Goal: Transaction & Acquisition: Book appointment/travel/reservation

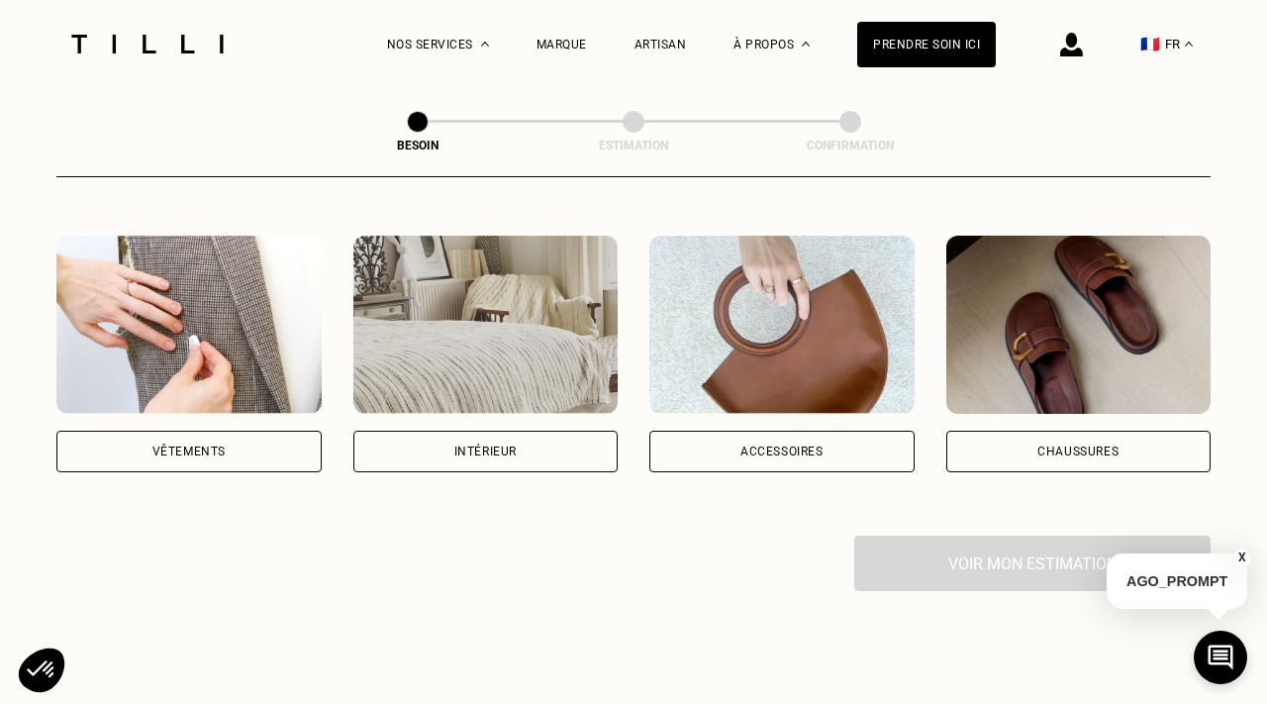
scroll to position [364, 0]
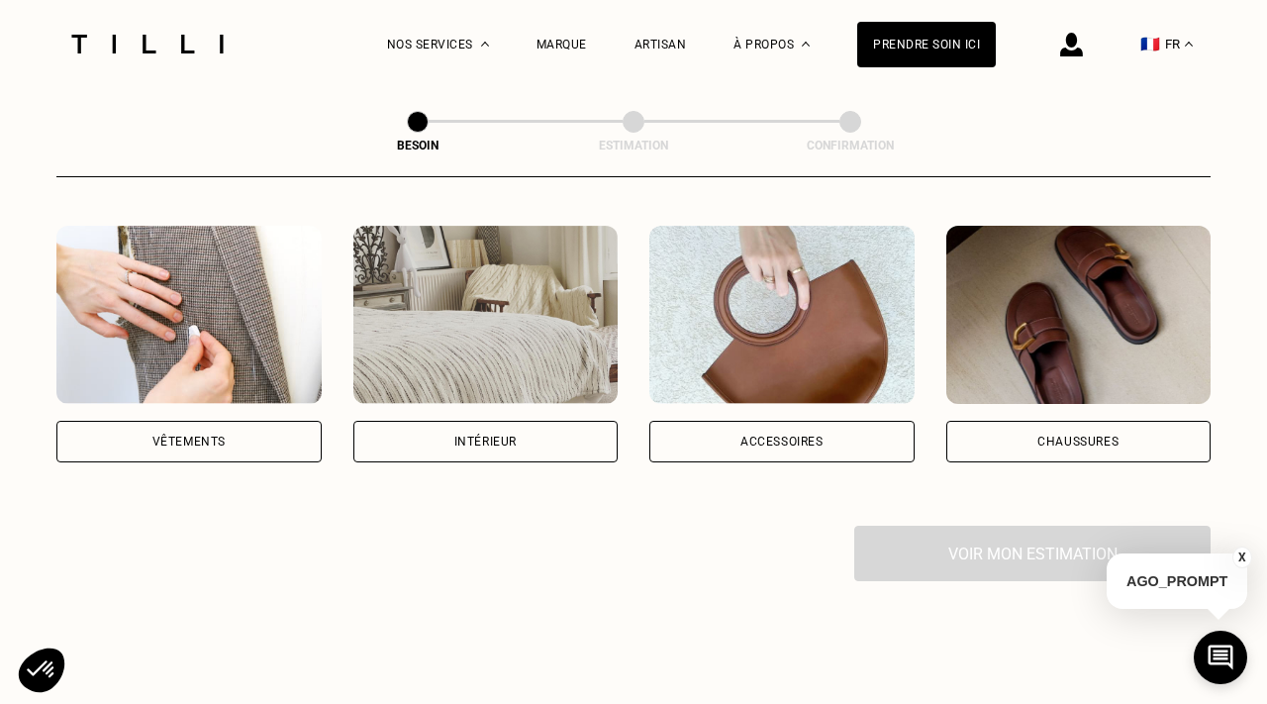
click at [278, 421] on div "Vêtements" at bounding box center [188, 442] width 265 height 42
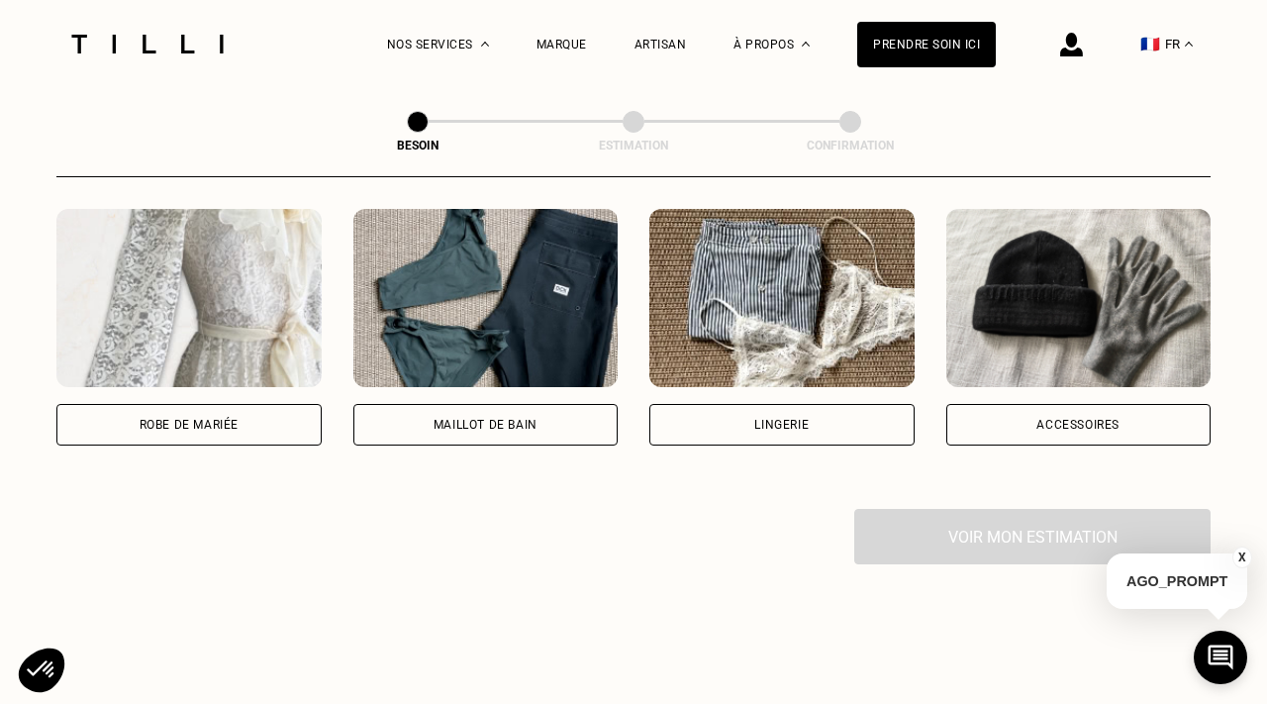
scroll to position [1468, 0]
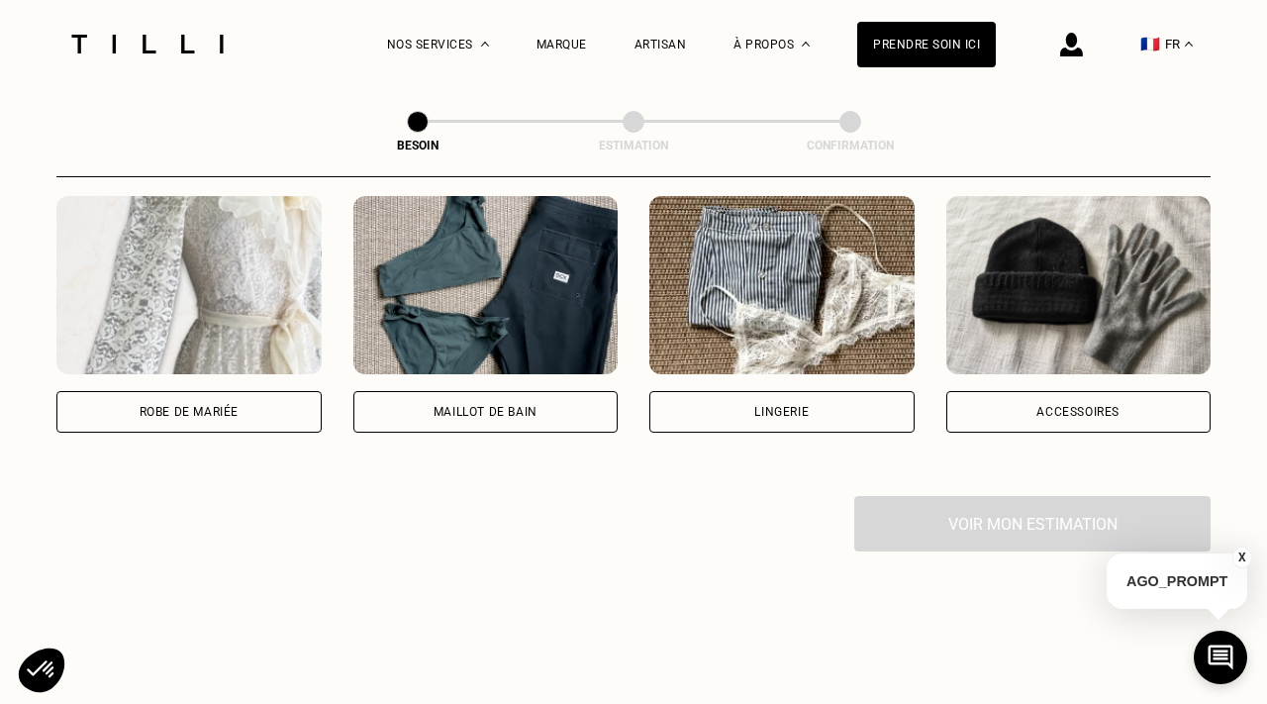
click at [1062, 55] on div at bounding box center [1039, 44] width 87 height 88
click at [1156, 43] on span "🇫🇷" at bounding box center [1150, 44] width 20 height 19
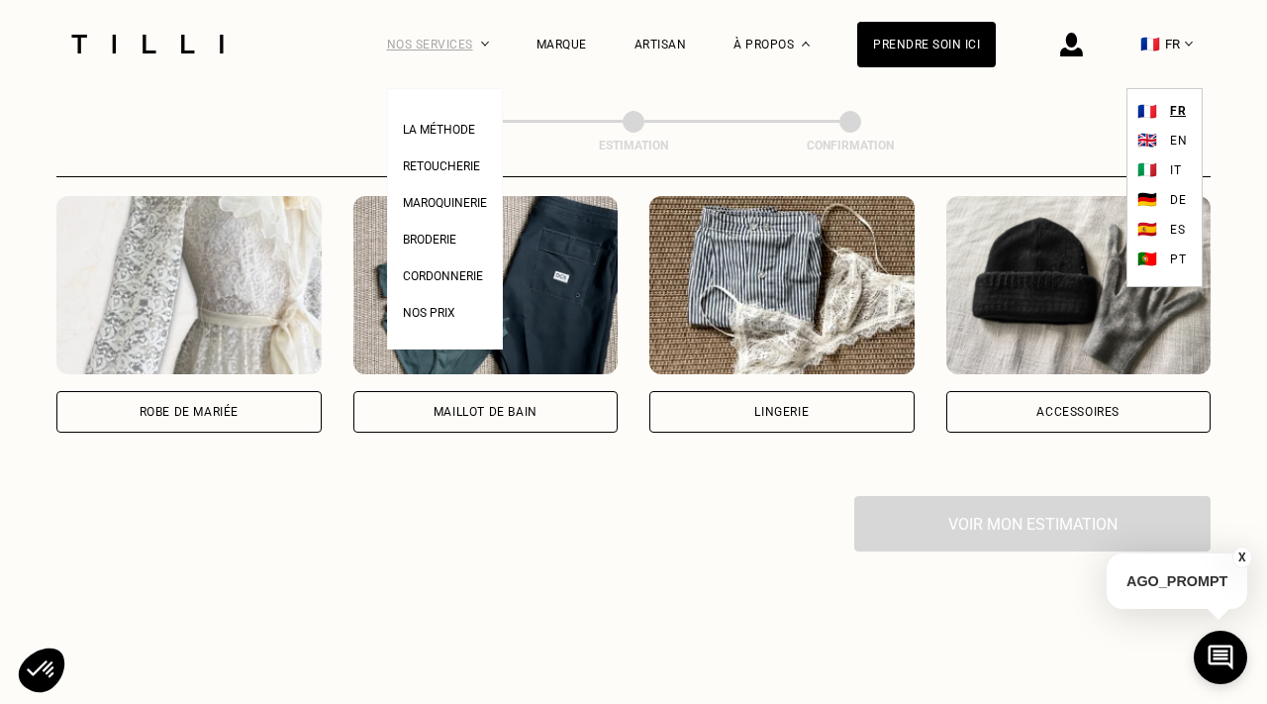
click at [406, 46] on div "Nos services" at bounding box center [438, 44] width 102 height 88
click at [452, 239] on span "Broderie" at bounding box center [429, 240] width 53 height 14
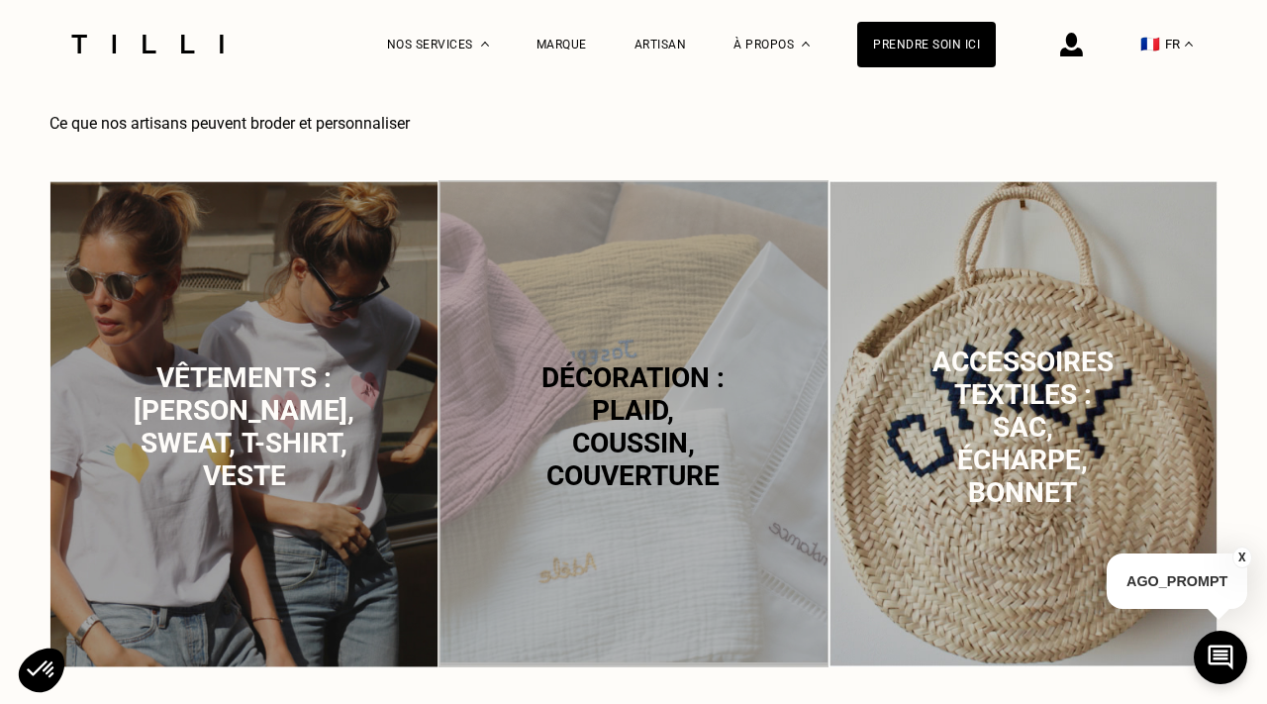
scroll to position [888, 0]
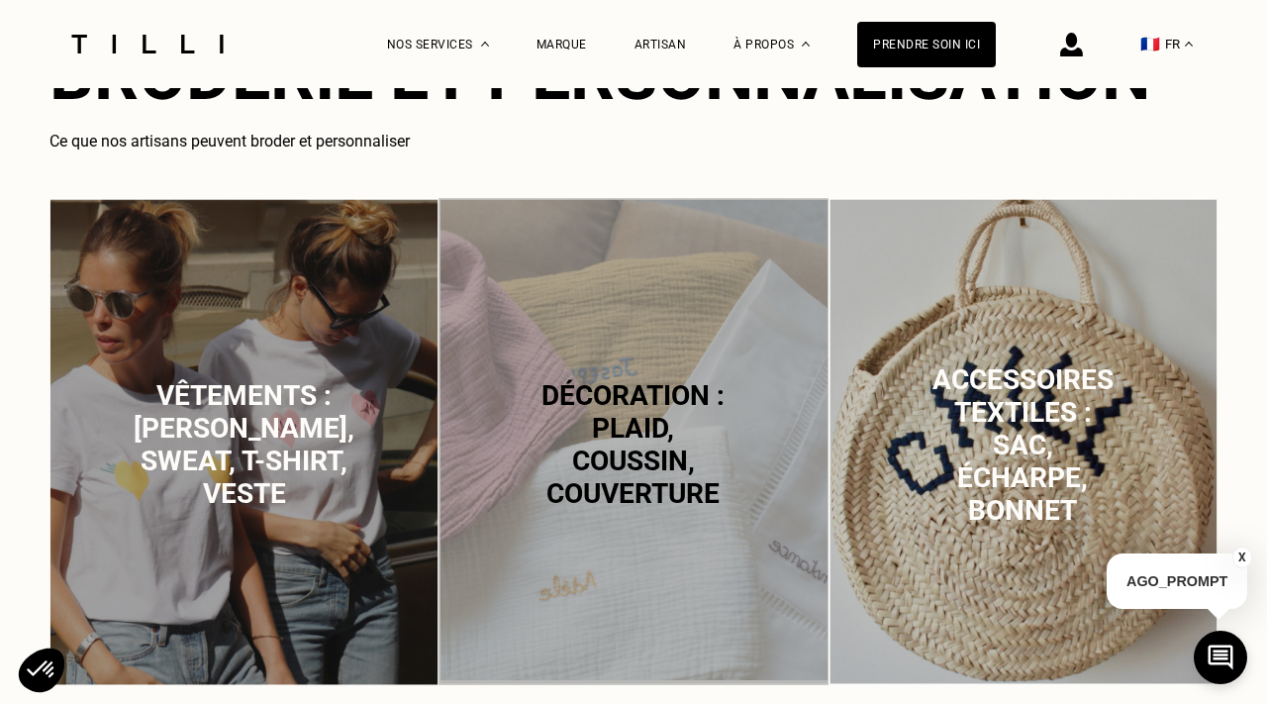
click at [320, 423] on span "Vêtements : [PERSON_NAME], sweat, t-shirt, veste" at bounding box center [244, 444] width 221 height 131
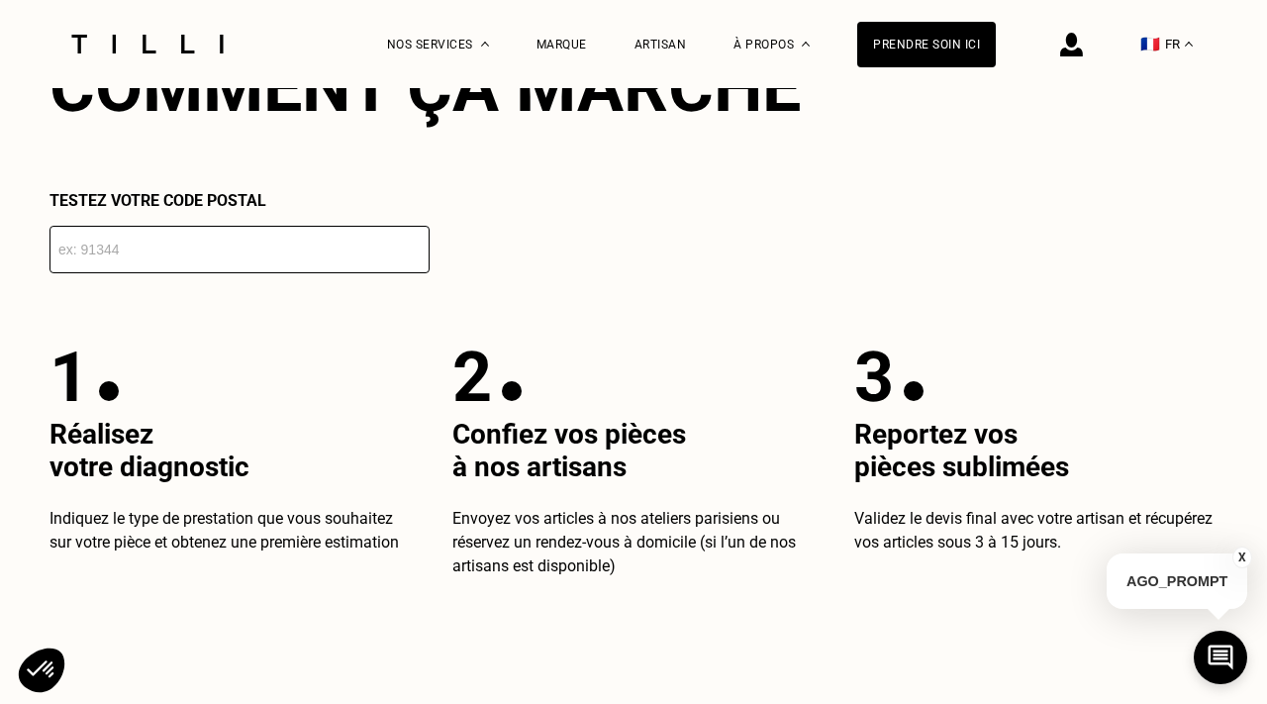
scroll to position [3193, 0]
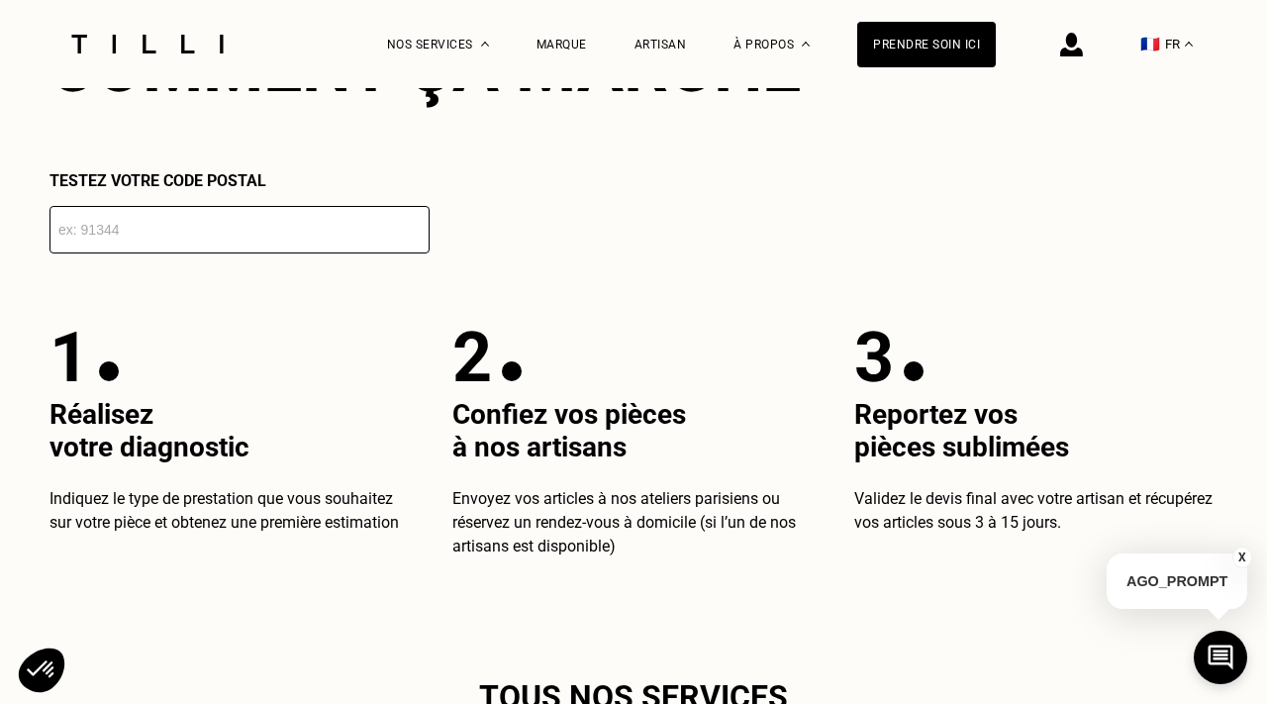
click at [226, 239] on input "number" at bounding box center [239, 230] width 380 height 48
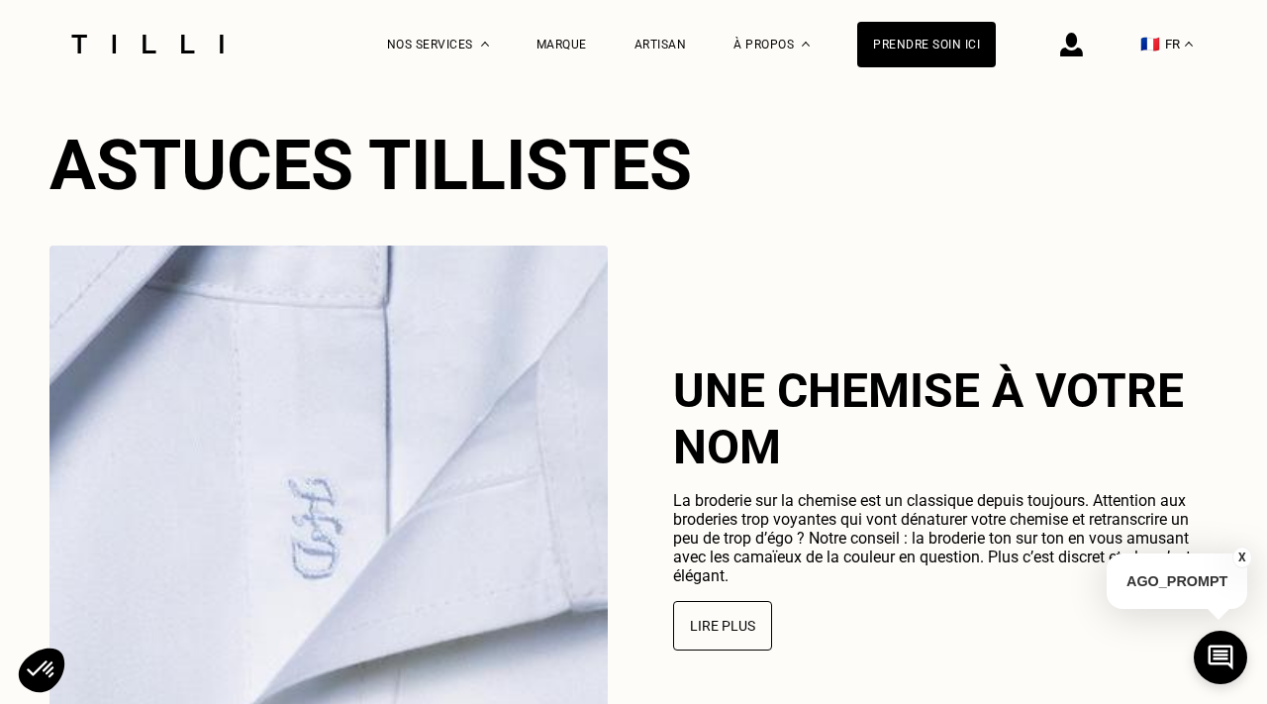
scroll to position [4282, 0]
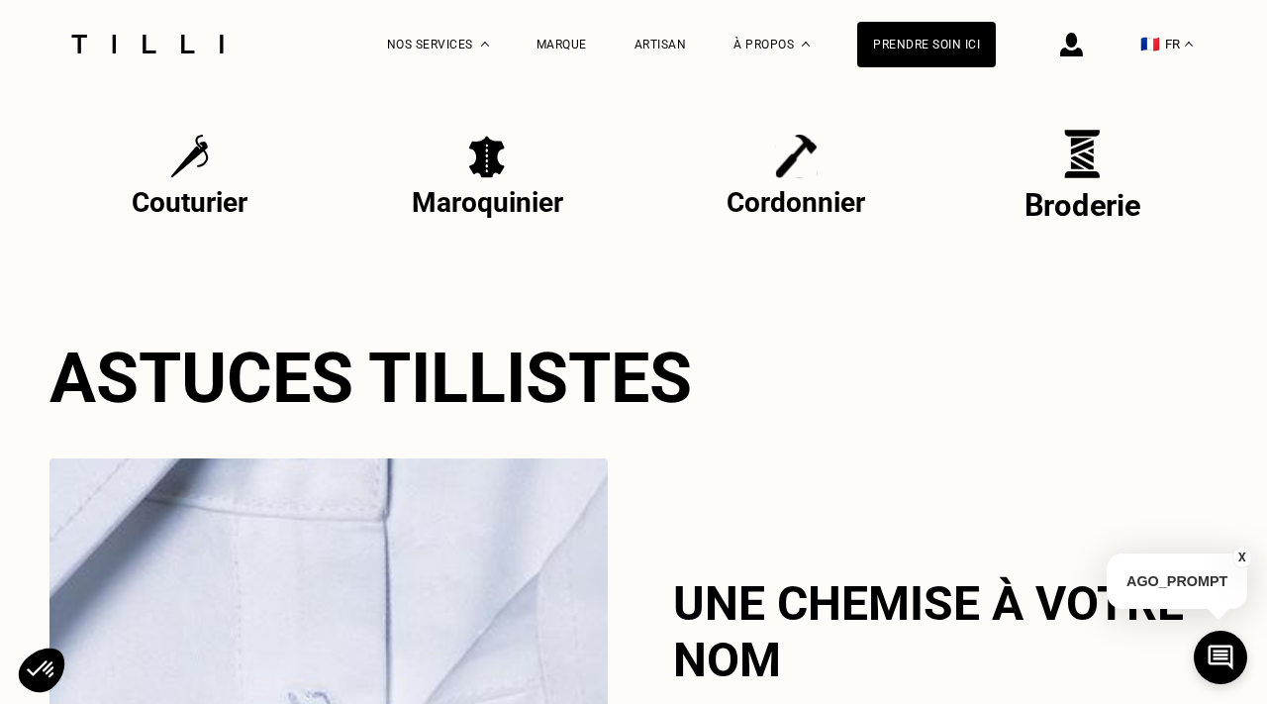
type input "92004"
click at [1098, 184] on div "Broderie" at bounding box center [1082, 177] width 117 height 94
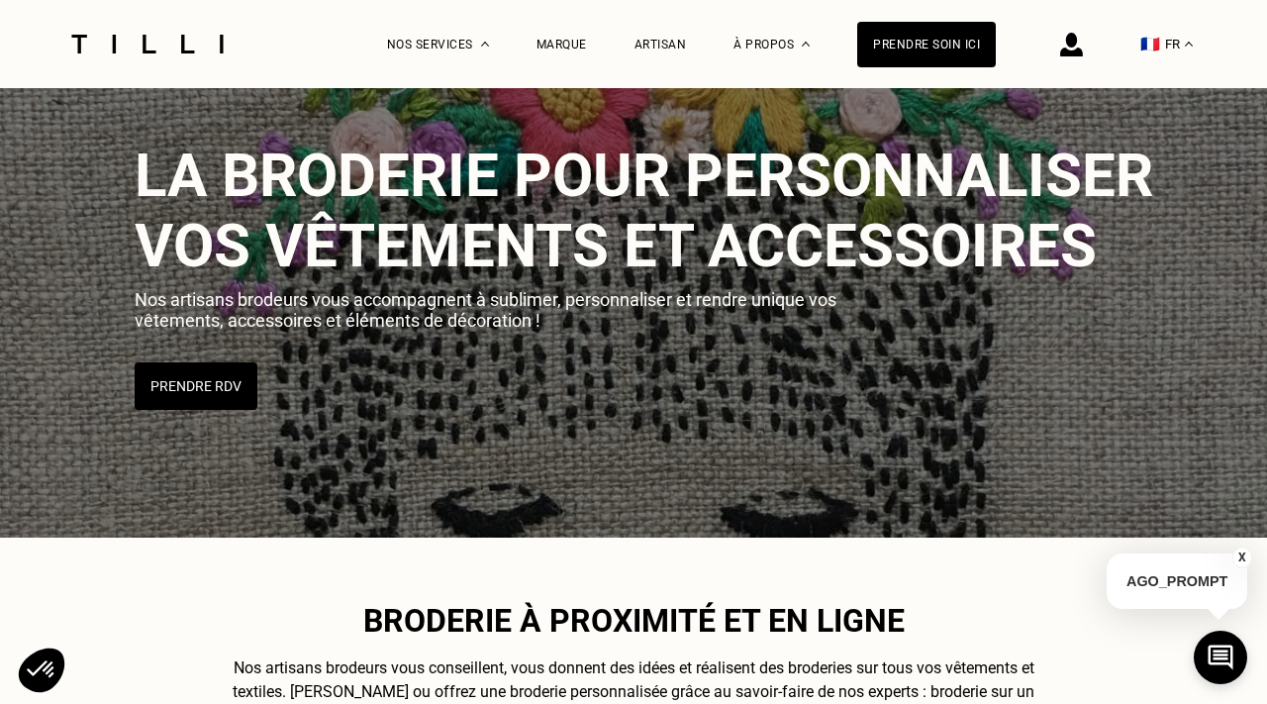
scroll to position [94, 0]
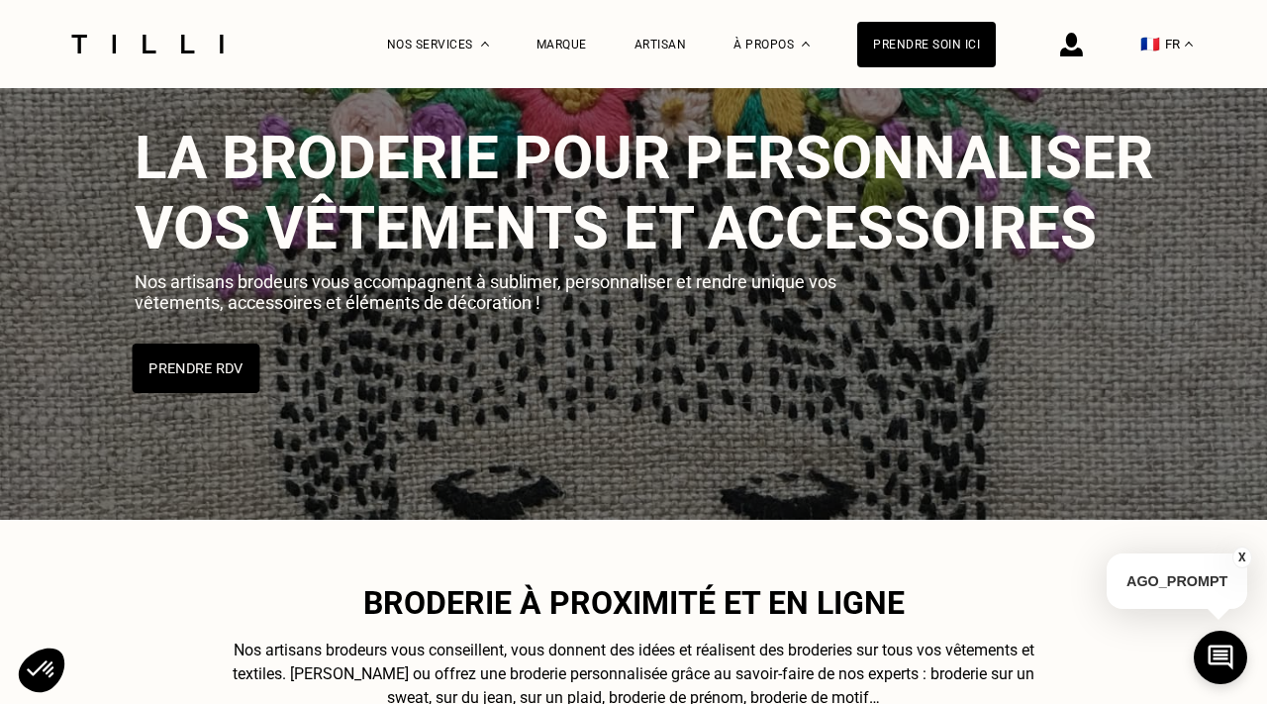
click at [239, 363] on button "Prendre RDV" at bounding box center [197, 367] width 128 height 49
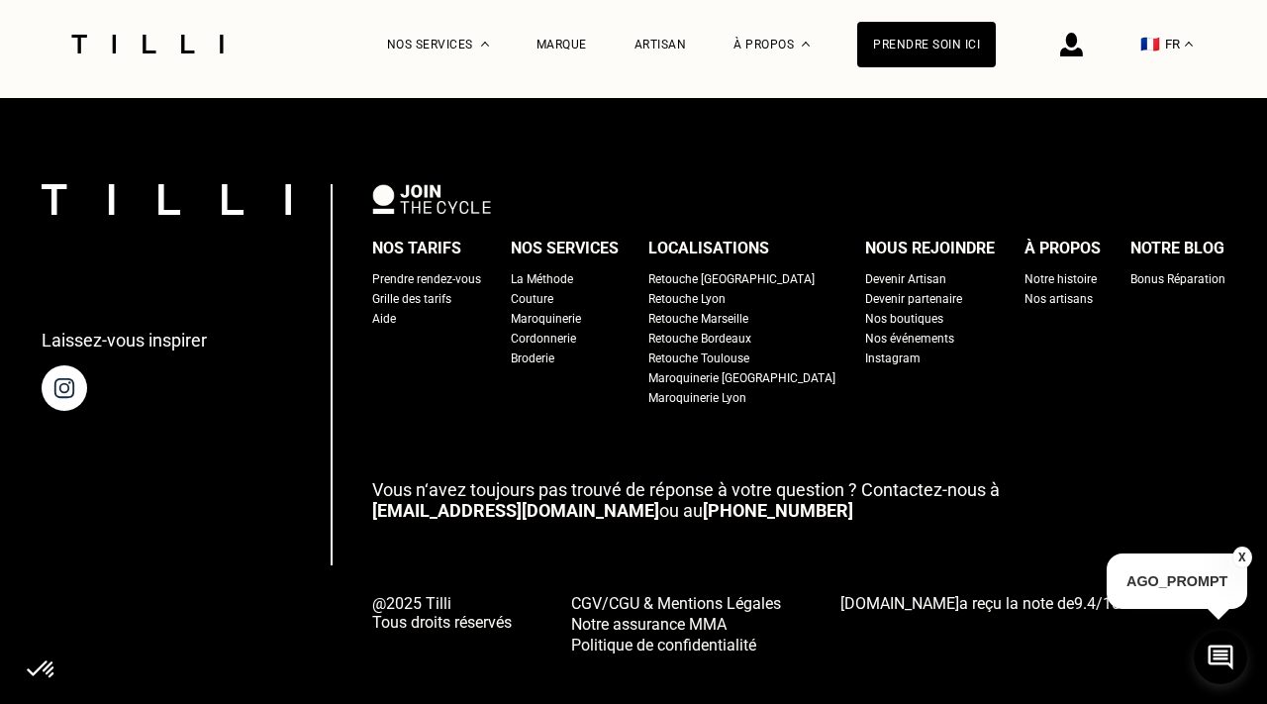
scroll to position [1296, 0]
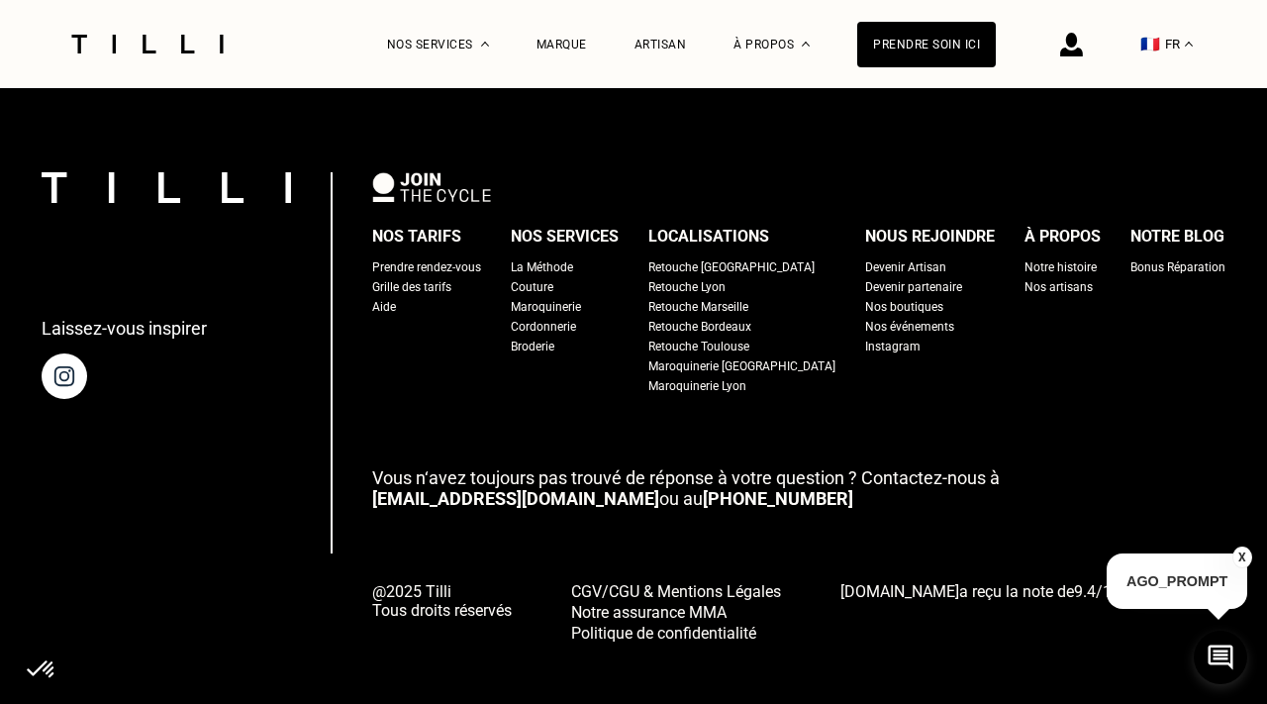
click at [494, 488] on link "[EMAIL_ADDRESS][DOMAIN_NAME]" at bounding box center [515, 498] width 287 height 21
click at [451, 488] on link "[EMAIL_ADDRESS][DOMAIN_NAME]" at bounding box center [515, 498] width 287 height 21
click at [510, 517] on div "Nos tarifs Prendre rendez-vous Grille des tarifs Aide Nos services La Méthode C…" at bounding box center [798, 407] width 853 height 470
click at [484, 488] on link "[EMAIL_ADDRESS][DOMAIN_NAME]" at bounding box center [515, 498] width 287 height 21
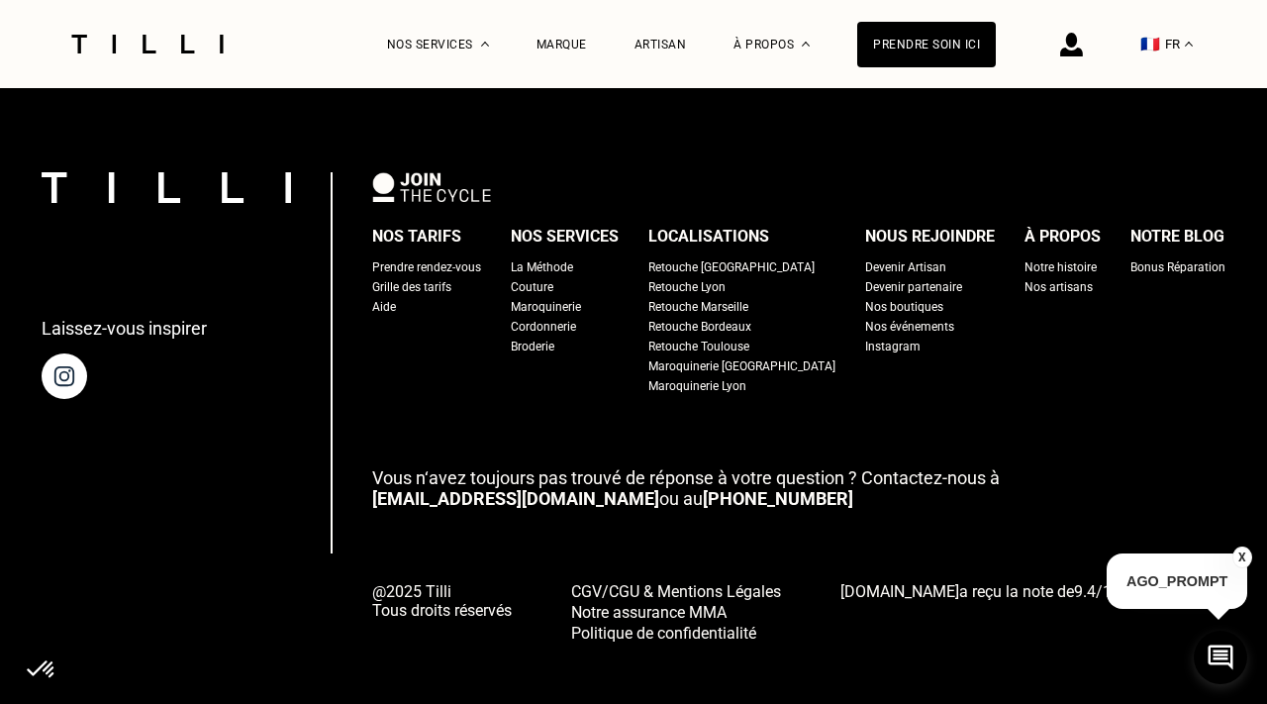
click at [437, 488] on link "[EMAIL_ADDRESS][DOMAIN_NAME]" at bounding box center [515, 498] width 287 height 21
click at [510, 488] on link "[EMAIL_ADDRESS][DOMAIN_NAME]" at bounding box center [515, 498] width 287 height 21
click at [451, 277] on div "Grille des tarifs" at bounding box center [411, 287] width 79 height 20
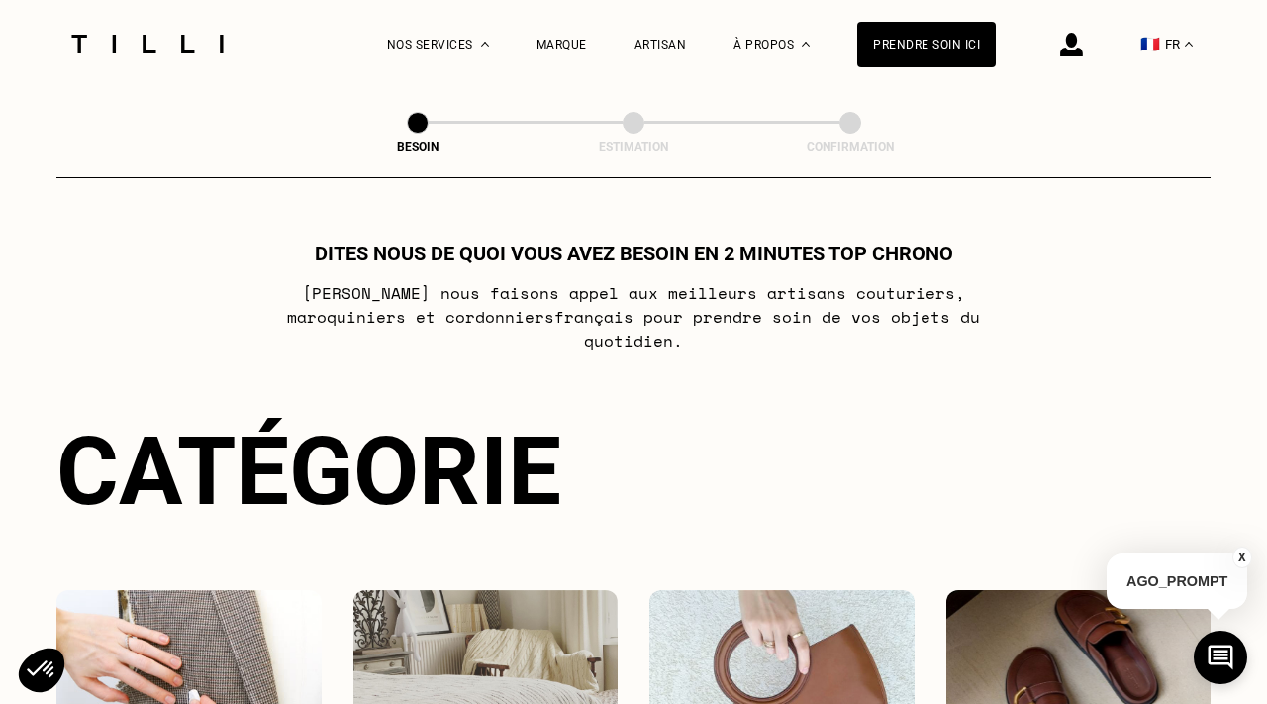
select select "FR"
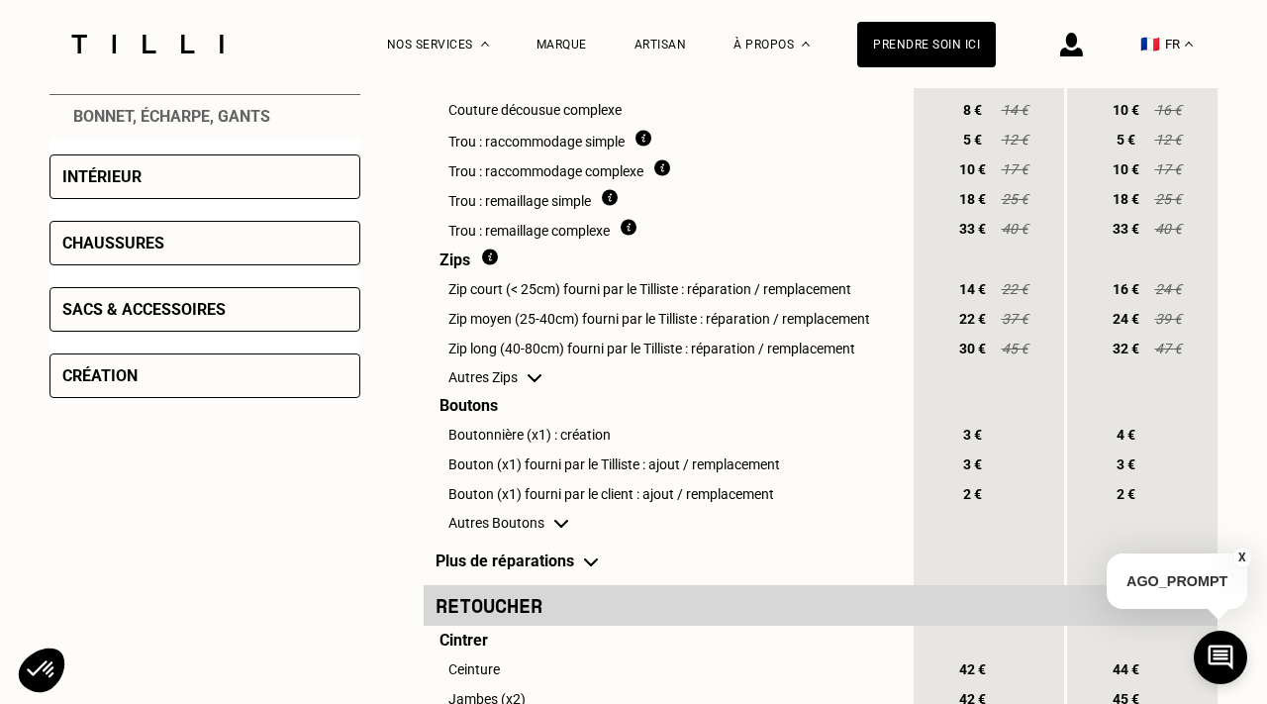
scroll to position [869, 0]
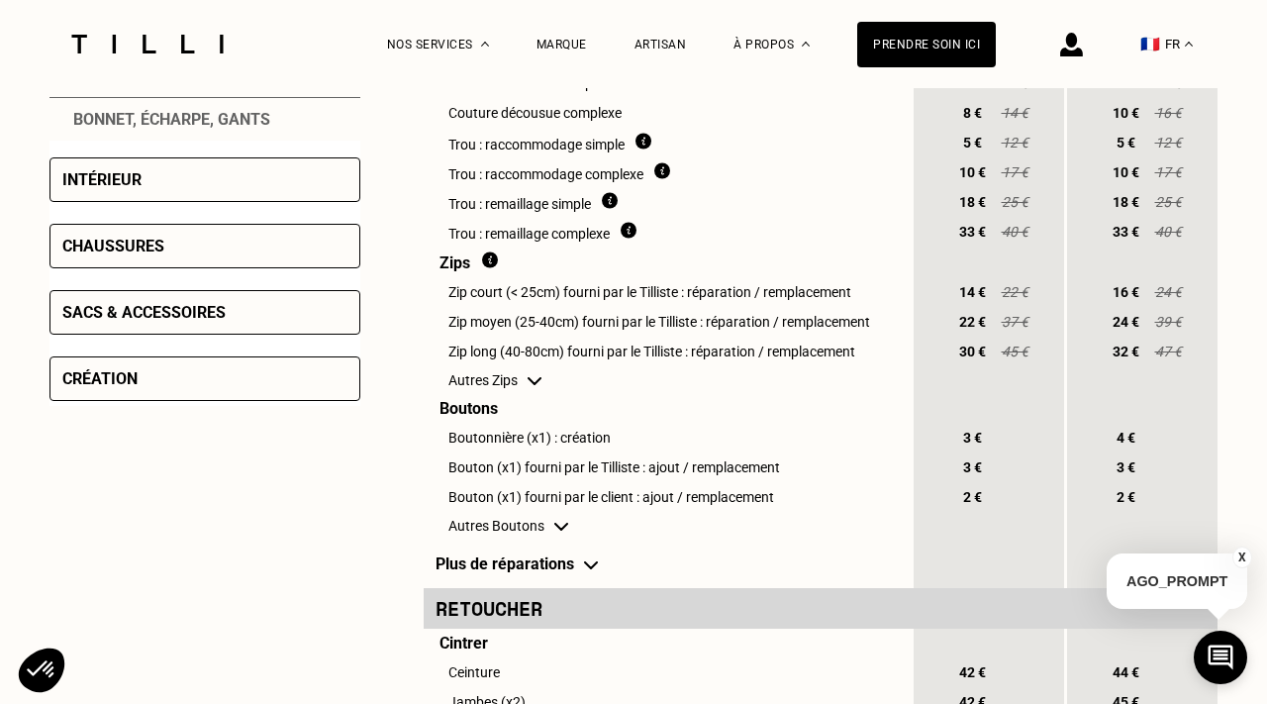
click at [202, 370] on div "Création" at bounding box center [204, 378] width 311 height 45
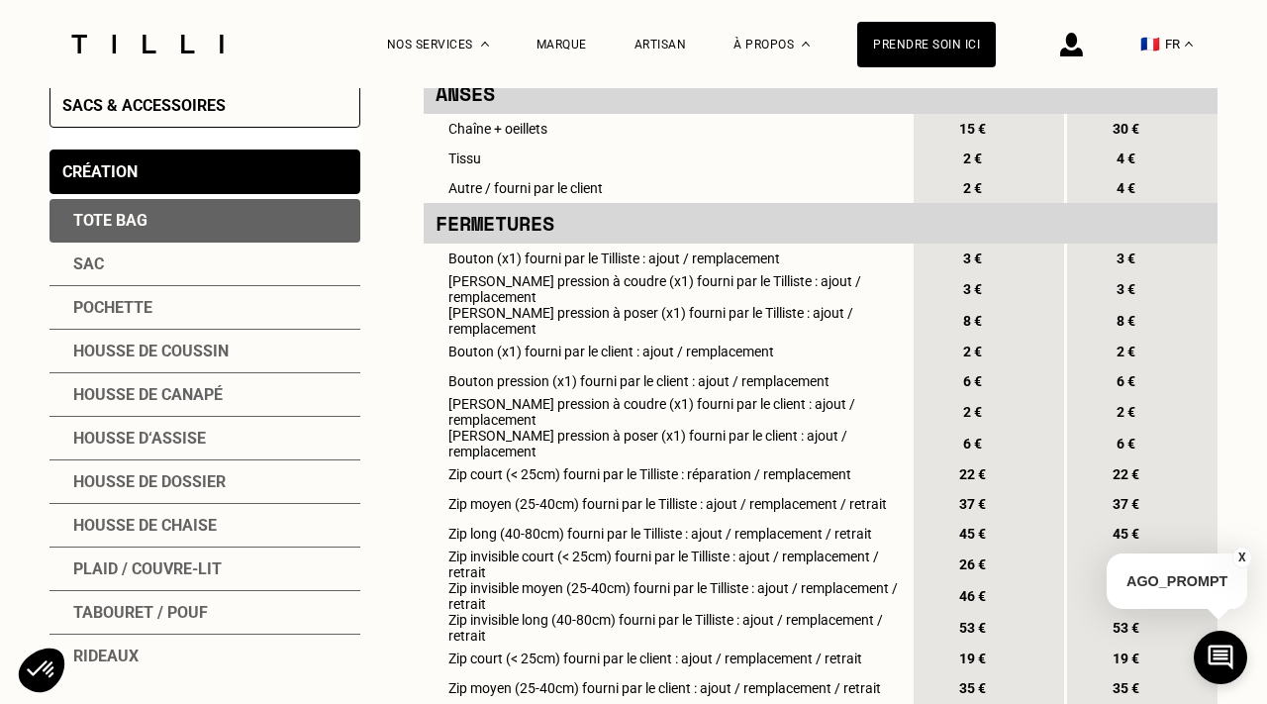
scroll to position [636, 0]
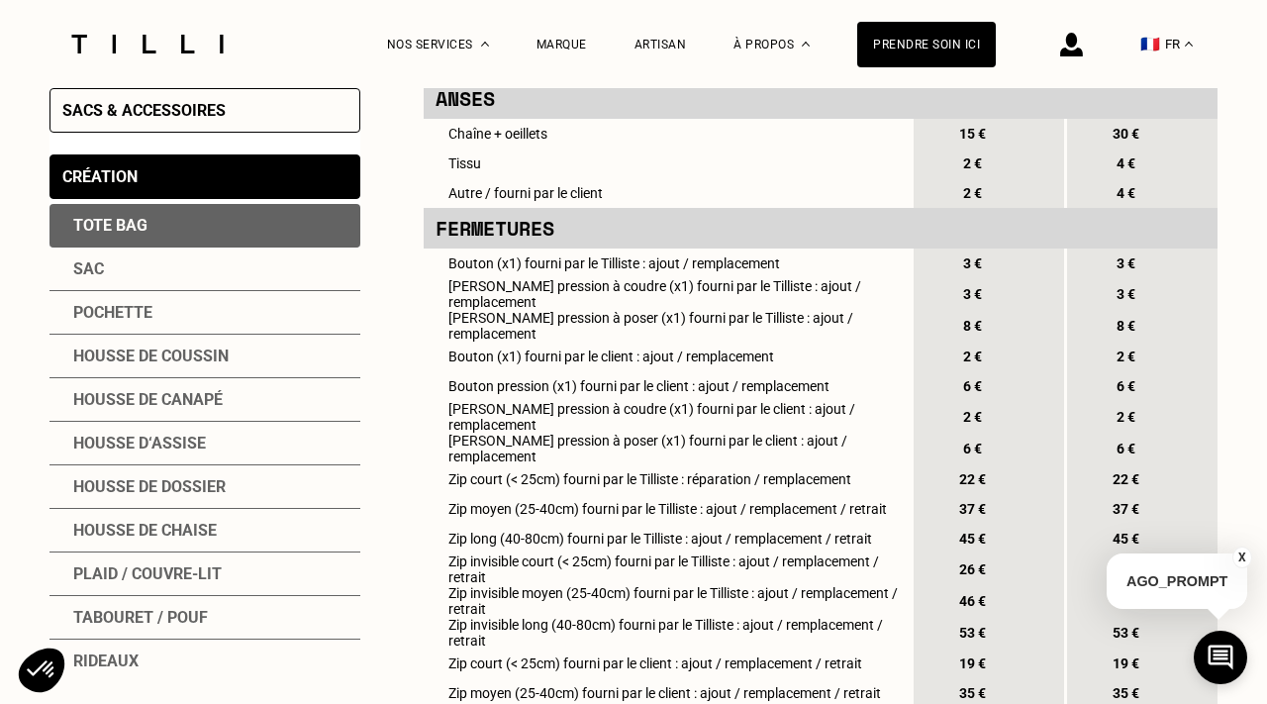
click at [157, 95] on div "Sacs & accessoires" at bounding box center [204, 110] width 311 height 45
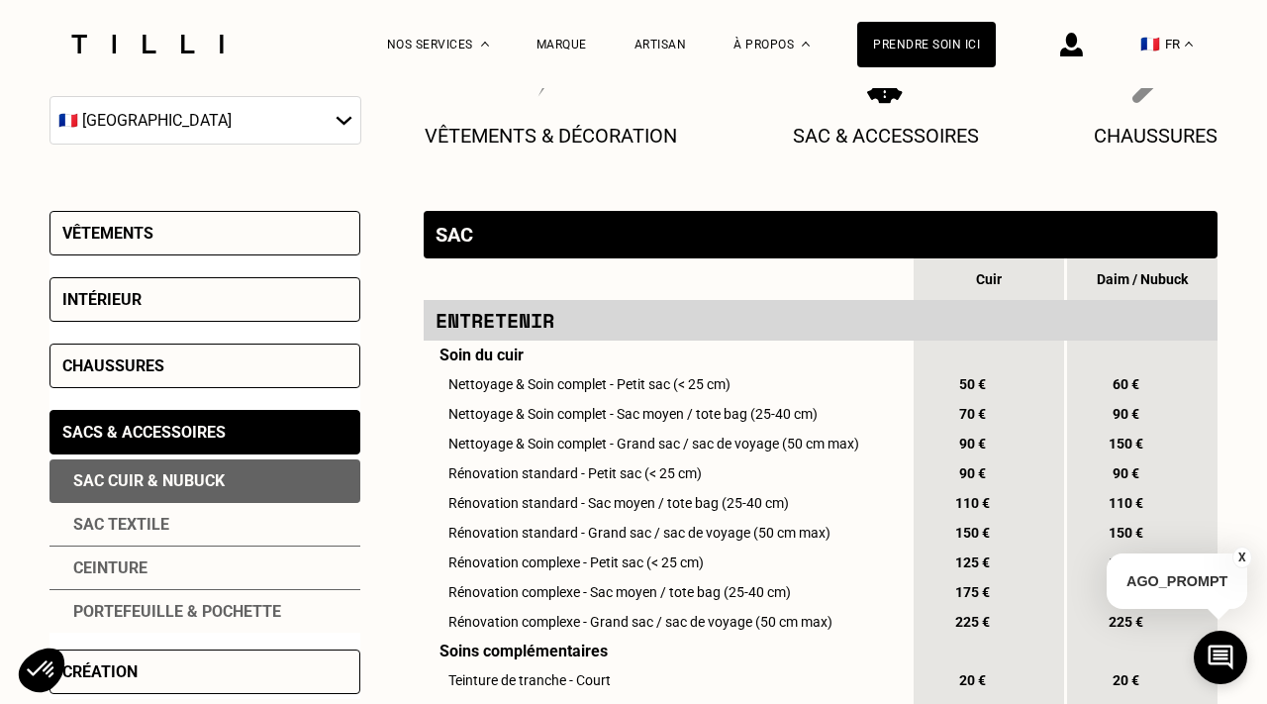
scroll to position [314, 0]
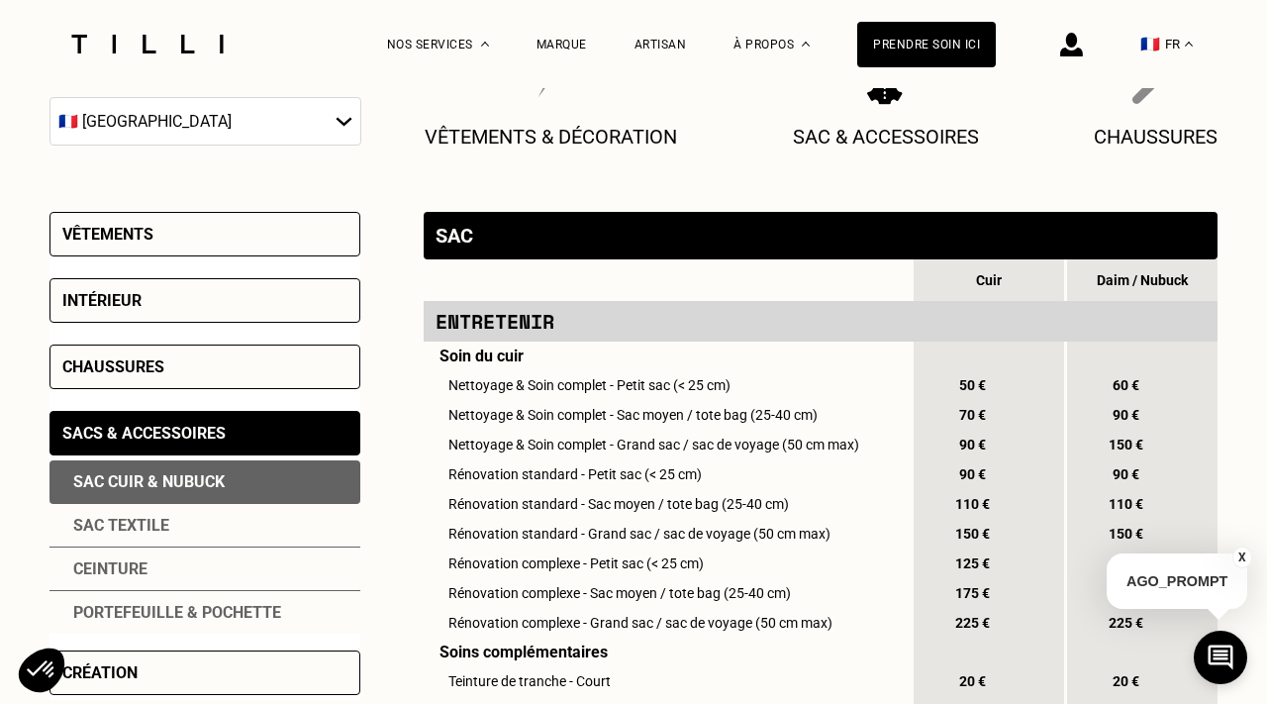
click at [168, 228] on div "Vêtements" at bounding box center [204, 234] width 311 height 45
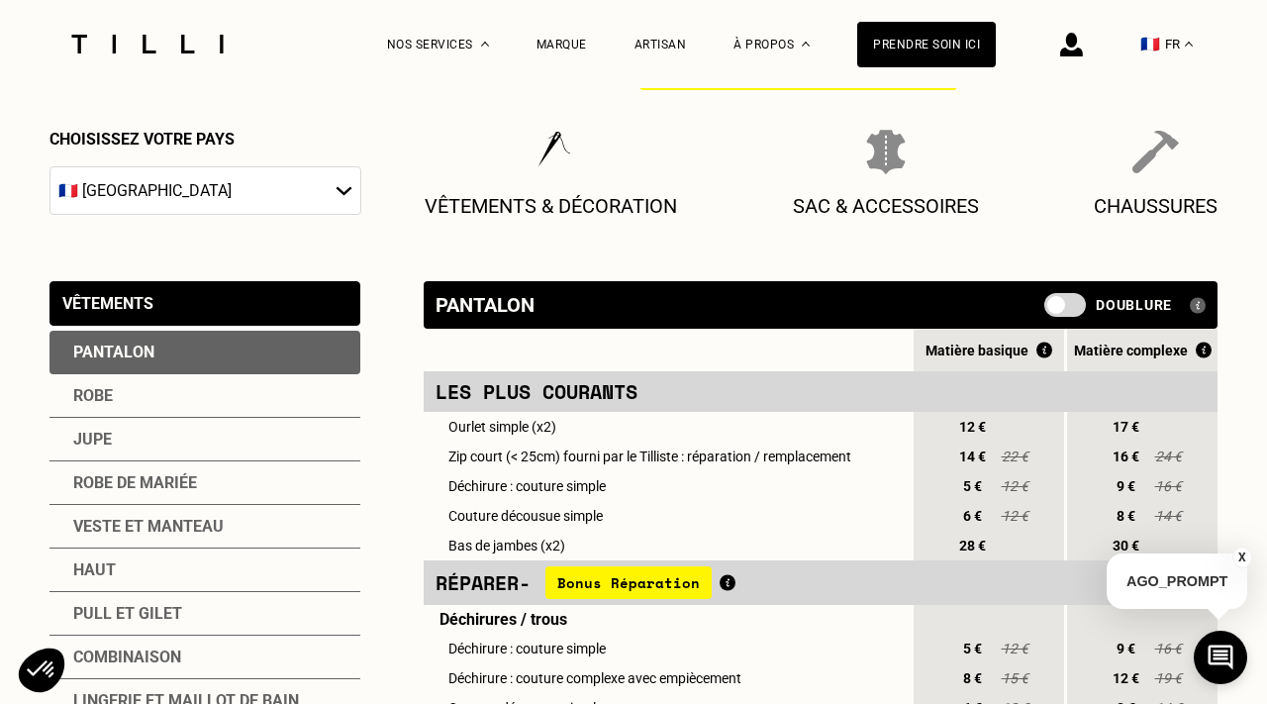
scroll to position [306, 0]
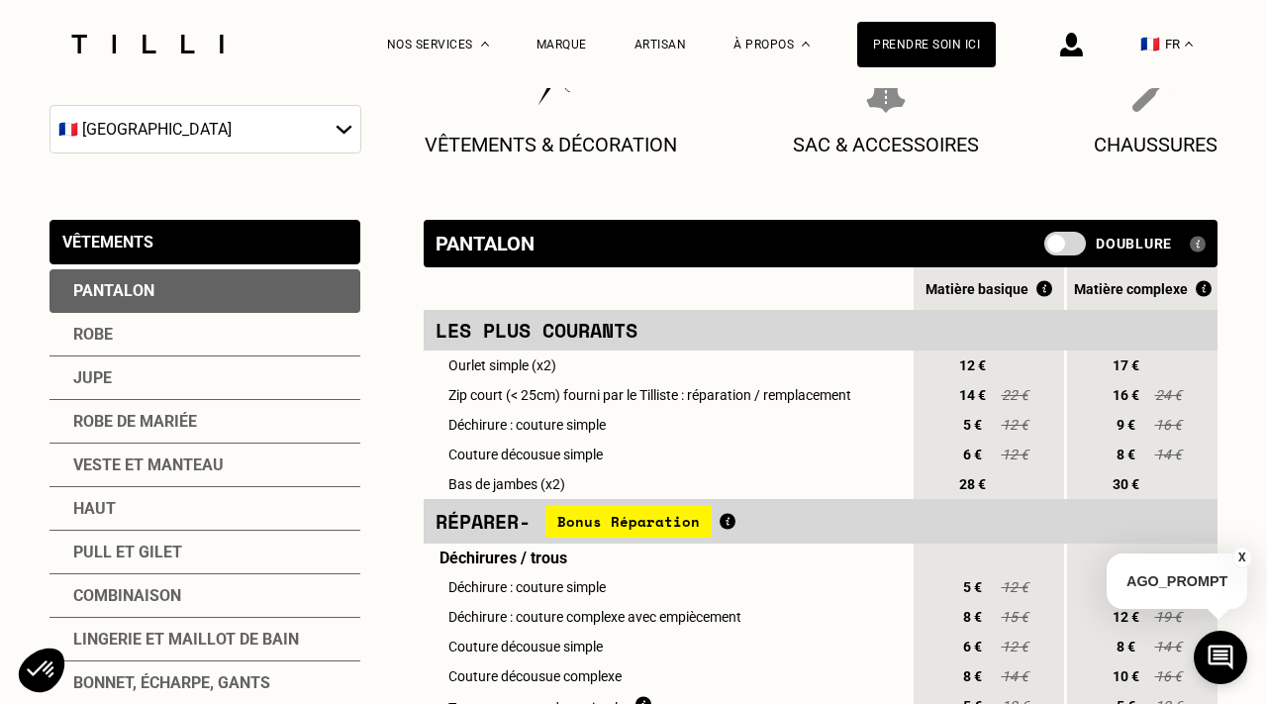
click at [1001, 289] on div "Matière basique" at bounding box center [988, 288] width 150 height 17
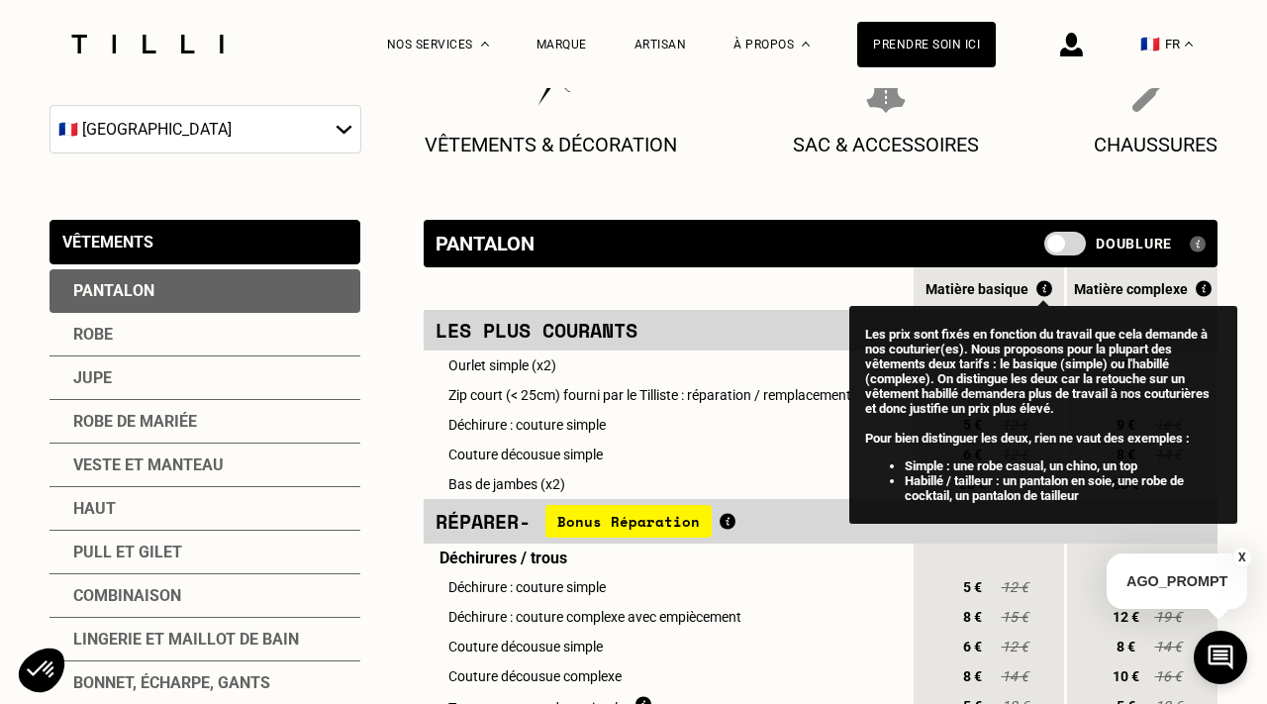
click at [1036, 289] on img at bounding box center [1044, 288] width 16 height 17
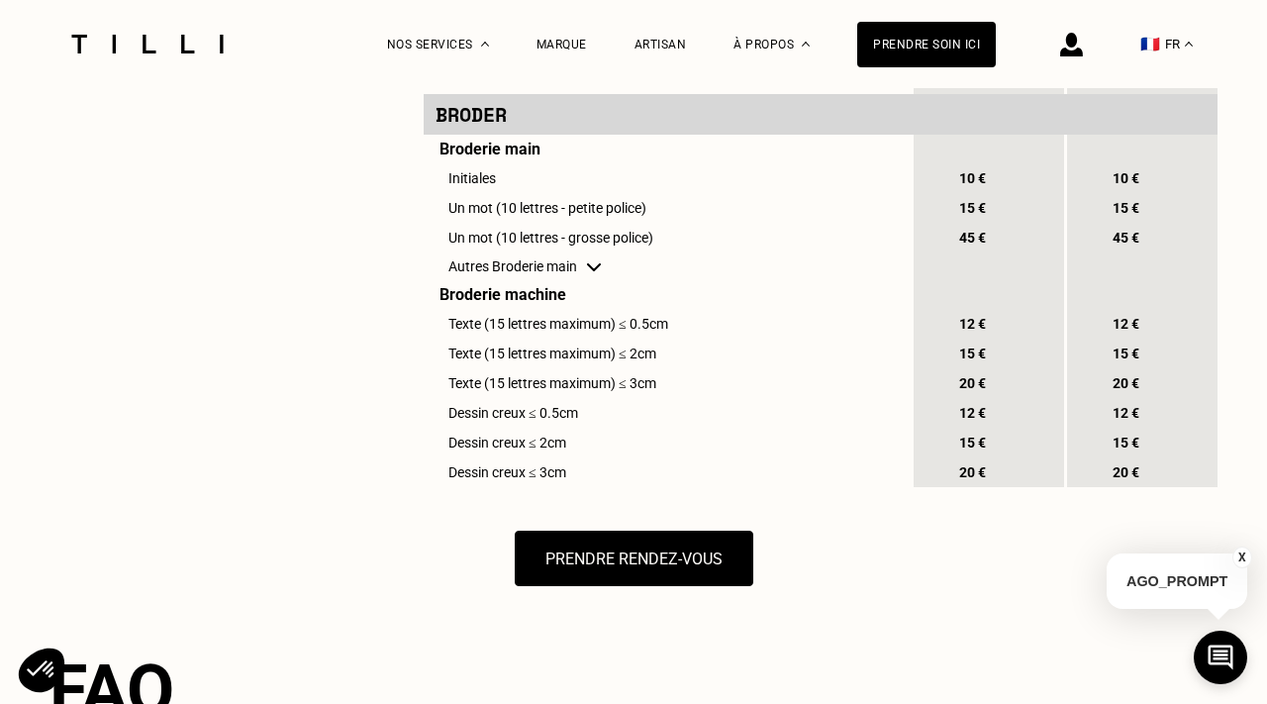
scroll to position [2102, 0]
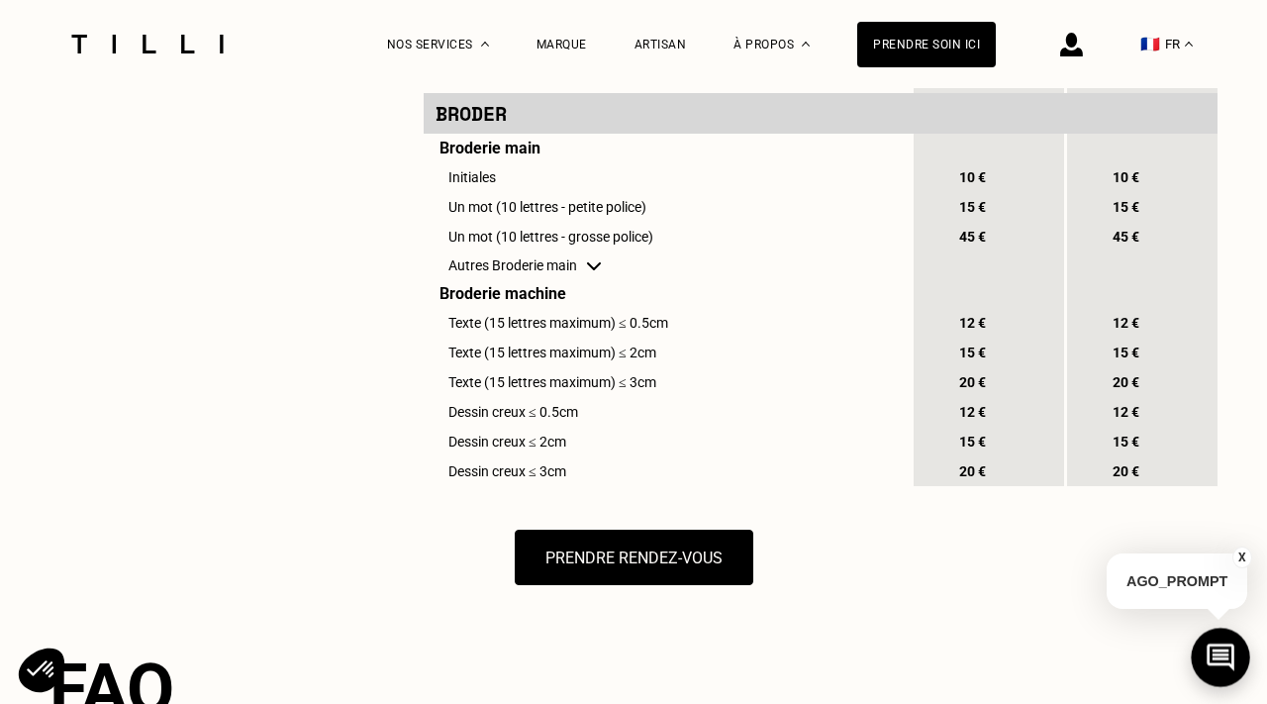
click at [1222, 661] on icon at bounding box center [1220, 657] width 33 height 52
click at [1214, 658] on icon at bounding box center [1220, 657] width 28 height 28
click at [1242, 559] on button "X" at bounding box center [1242, 557] width 20 height 22
click at [1209, 671] on icon at bounding box center [1220, 657] width 33 height 52
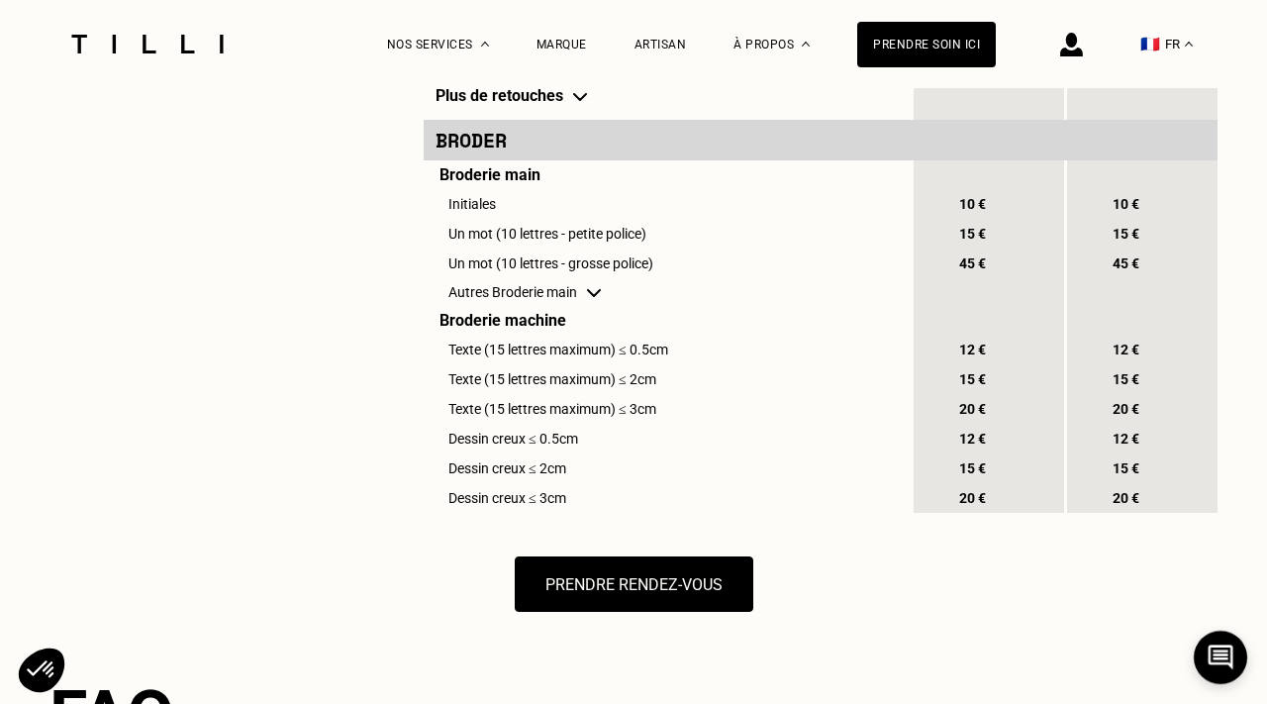
scroll to position [2070, 0]
